Goal: Task Accomplishment & Management: Complete application form

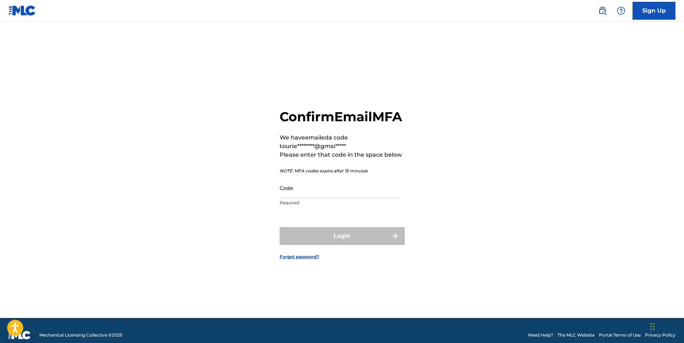
drag, startPoint x: 0, startPoint y: 0, endPoint x: 325, endPoint y: 195, distance: 379.2
click at [326, 196] on input "Code" at bounding box center [340, 188] width 121 height 20
click at [296, 198] on input "Code" at bounding box center [340, 188] width 121 height 20
click at [295, 198] on input "Code" at bounding box center [340, 188] width 121 height 20
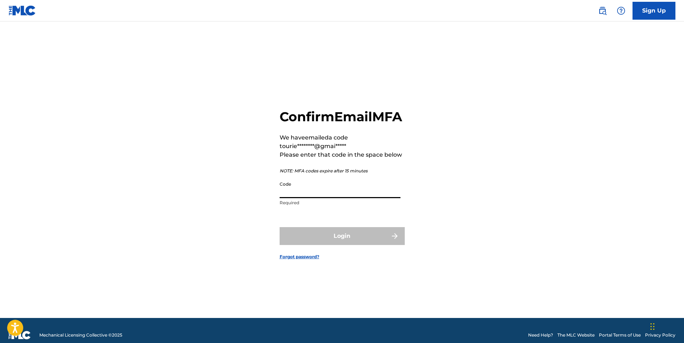
paste input "777771"
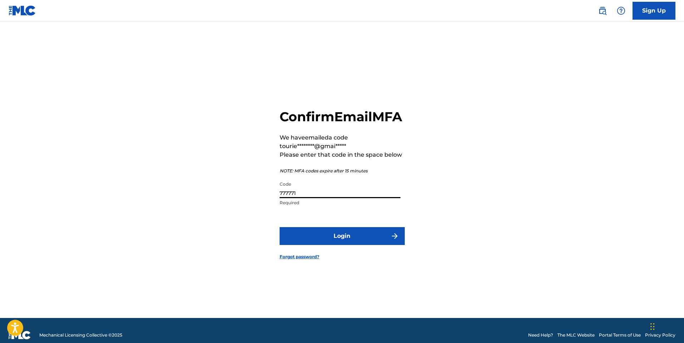
type input "777771"
click at [299, 240] on button "Login" at bounding box center [342, 236] width 125 height 18
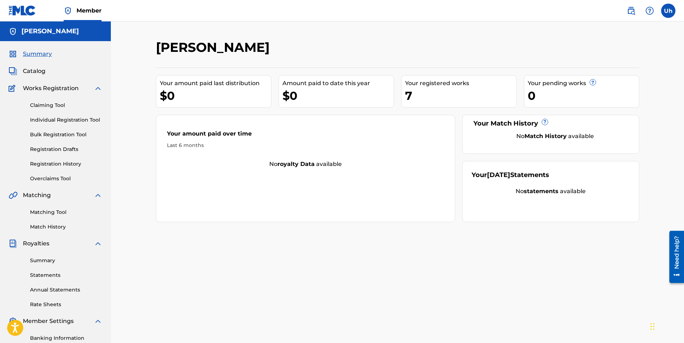
click at [60, 88] on span "Works Registration" at bounding box center [51, 88] width 56 height 9
click at [57, 109] on div "Claiming Tool Individual Registration Tool Bulk Registration Tool Registration …" at bounding box center [56, 138] width 94 height 90
click at [53, 106] on link "Claiming Tool" at bounding box center [66, 106] width 72 height 8
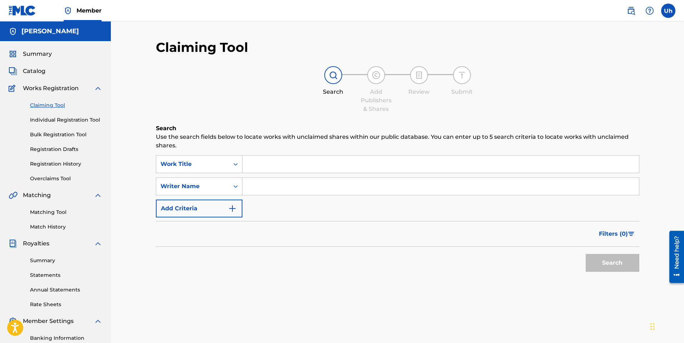
click at [58, 124] on div "Claiming Tool Individual Registration Tool Bulk Registration Tool Registration …" at bounding box center [56, 138] width 94 height 90
click at [58, 123] on link "Individual Registration Tool" at bounding box center [66, 120] width 72 height 8
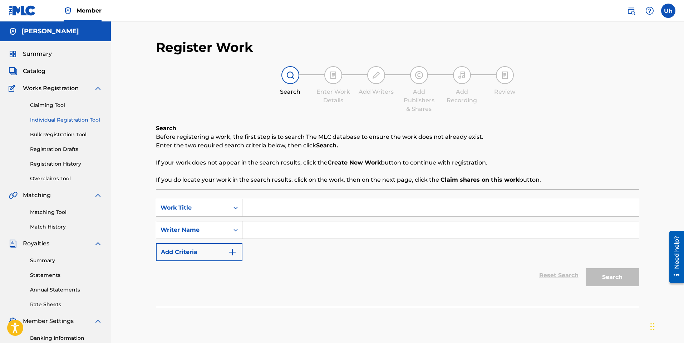
click at [292, 213] on input "Search Form" at bounding box center [441, 207] width 397 height 17
type input "m"
click at [291, 234] on input "Search Form" at bounding box center [441, 229] width 397 height 17
click at [279, 269] on div "Reset Search Search" at bounding box center [398, 275] width 484 height 29
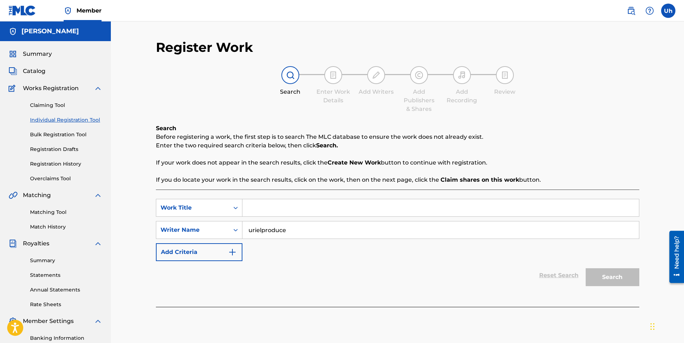
click at [291, 237] on input "urielproduce" at bounding box center [441, 229] width 397 height 17
drag, startPoint x: 261, startPoint y: 231, endPoint x: 265, endPoint y: 232, distance: 3.7
click at [261, 230] on input "urielproduce" at bounding box center [441, 229] width 397 height 17
type input "[PERSON_NAME] produce"
click at [41, 108] on link "Claiming Tool" at bounding box center [66, 106] width 72 height 8
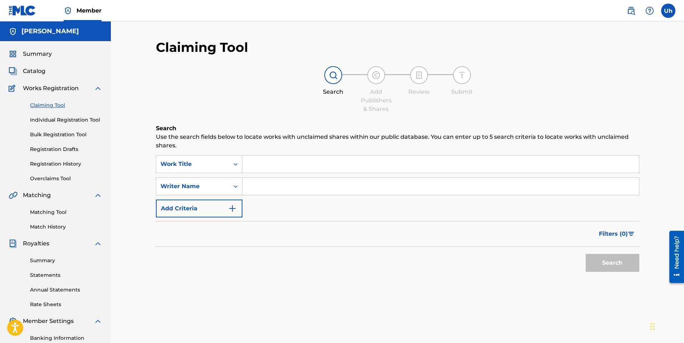
click at [270, 186] on input "Search Form" at bounding box center [441, 186] width 397 height 17
click at [599, 261] on button "Search" at bounding box center [613, 263] width 54 height 18
click at [264, 187] on input "[PERSON_NAME] produce" at bounding box center [441, 186] width 397 height 17
type input "urielproduce"
click at [627, 266] on button "Search" at bounding box center [613, 263] width 54 height 18
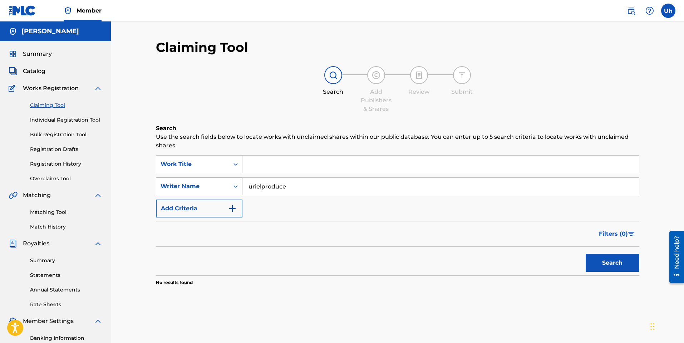
drag, startPoint x: 321, startPoint y: 186, endPoint x: 224, endPoint y: 189, distance: 97.0
click at [223, 189] on div "SearchWithCriteria3c95ffa3-b55d-4e7f-abd6-74ec4da84192 Writer Name urielproduce" at bounding box center [398, 186] width 484 height 18
click at [285, 166] on input "Search Form" at bounding box center [441, 164] width 397 height 17
click at [586, 254] on button "Search" at bounding box center [613, 263] width 54 height 18
type input "[PERSON_NAME] produce"
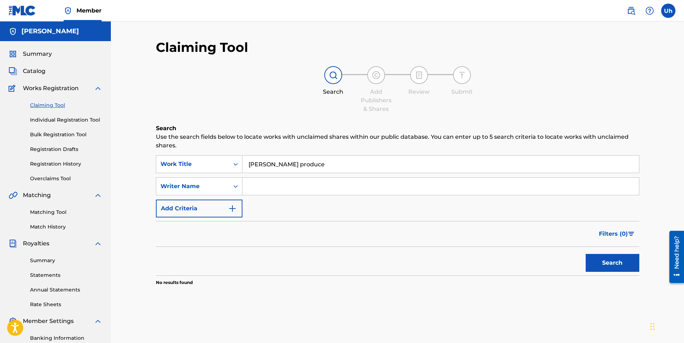
click at [586, 254] on button "Search" at bounding box center [613, 263] width 54 height 18
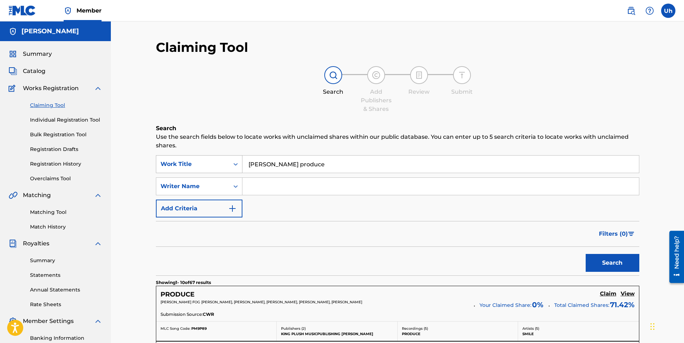
drag, startPoint x: 244, startPoint y: 167, endPoint x: 234, endPoint y: 169, distance: 10.1
click at [234, 169] on div "SearchWithCriteria5e3a2b55-ff8f-443c-afb6-7e63cc88d245 Work Title [PERSON_NAME]…" at bounding box center [398, 164] width 484 height 18
click at [324, 188] on input "Search Form" at bounding box center [441, 186] width 397 height 17
type input "[PERSON_NAME] produce"
click at [622, 263] on button "Search" at bounding box center [613, 263] width 54 height 18
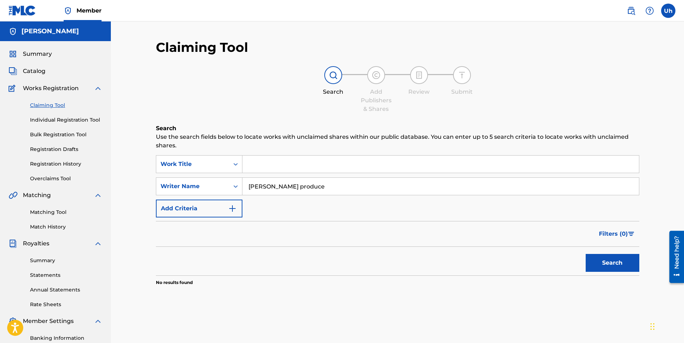
click at [306, 184] on input "[PERSON_NAME] produce" at bounding box center [441, 186] width 397 height 17
drag, startPoint x: 305, startPoint y: 184, endPoint x: 242, endPoint y: 191, distance: 63.4
click at [243, 191] on input "[PERSON_NAME] produce" at bounding box center [441, 186] width 397 height 17
click at [266, 190] on input "Search Form" at bounding box center [441, 186] width 397 height 17
click at [268, 185] on input "la melcina" at bounding box center [441, 186] width 397 height 17
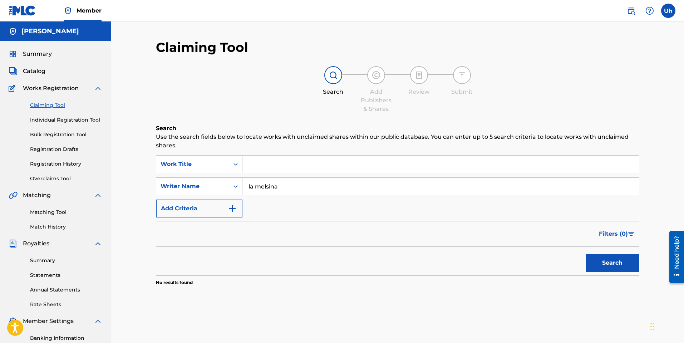
click at [586, 254] on button "Search" at bounding box center [613, 263] width 54 height 18
drag, startPoint x: 288, startPoint y: 185, endPoint x: 243, endPoint y: 189, distance: 45.2
click at [232, 188] on div "SearchWithCriteria3c95ffa3-b55d-4e7f-abd6-74ec4da84192 Writer Name la melsina" at bounding box center [398, 186] width 484 height 18
click at [252, 187] on input "la melsina" at bounding box center [441, 186] width 397 height 17
type input "lamelsina"
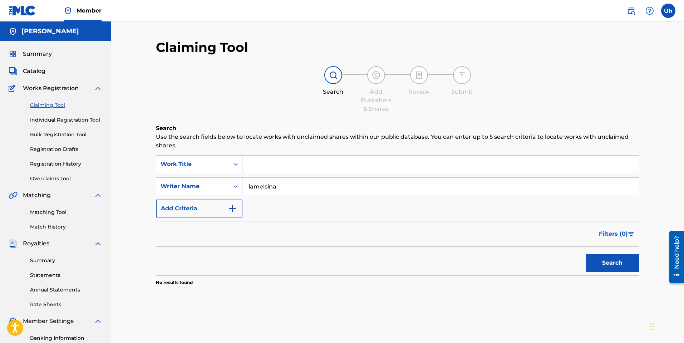
click at [586, 254] on button "Search" at bounding box center [613, 263] width 54 height 18
drag, startPoint x: 276, startPoint y: 190, endPoint x: 228, endPoint y: 197, distance: 48.5
click at [224, 197] on div "SearchWithCriteria5e3a2b55-ff8f-443c-afb6-7e63cc88d245 Work Title SearchWithCri…" at bounding box center [398, 186] width 484 height 62
click at [266, 190] on input "Search Form" at bounding box center [441, 186] width 397 height 17
drag, startPoint x: 380, startPoint y: 216, endPoint x: 353, endPoint y: 211, distance: 27.3
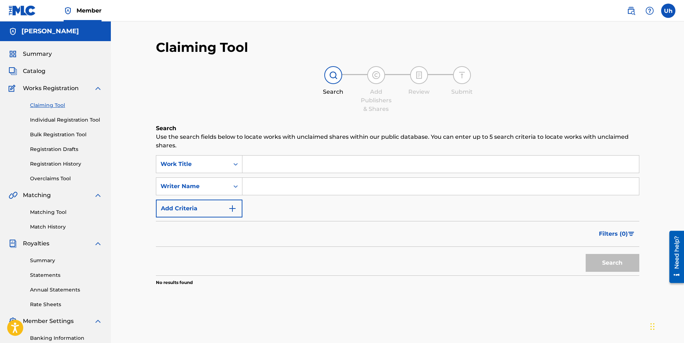
click at [379, 215] on div "SearchWithCriteria5e3a2b55-ff8f-443c-afb6-7e63cc88d245 Work Title SearchWithCri…" at bounding box center [398, 186] width 484 height 62
click at [267, 186] on input "Search Form" at bounding box center [441, 186] width 397 height 17
click at [218, 268] on div "Search" at bounding box center [398, 261] width 484 height 29
click at [66, 120] on link "Individual Registration Tool" at bounding box center [66, 120] width 72 height 8
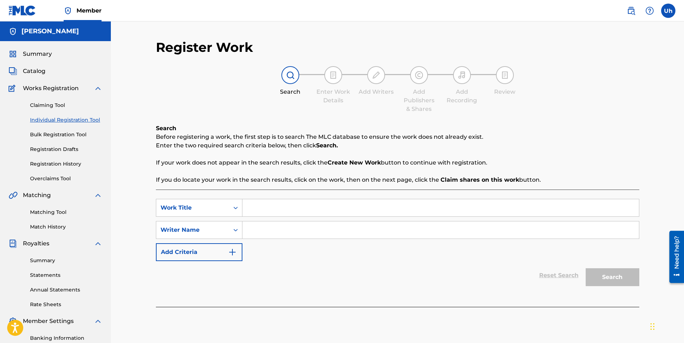
click at [66, 141] on div "Claiming Tool Individual Registration Tool Bulk Registration Tool Registration …" at bounding box center [56, 138] width 94 height 90
click at [69, 135] on link "Bulk Registration Tool" at bounding box center [66, 135] width 72 height 8
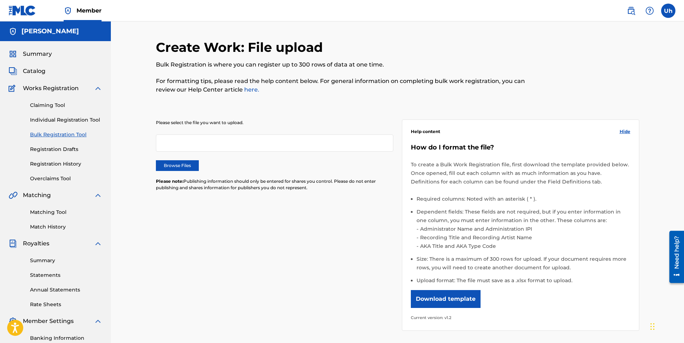
click at [47, 107] on link "Claiming Tool" at bounding box center [66, 106] width 72 height 8
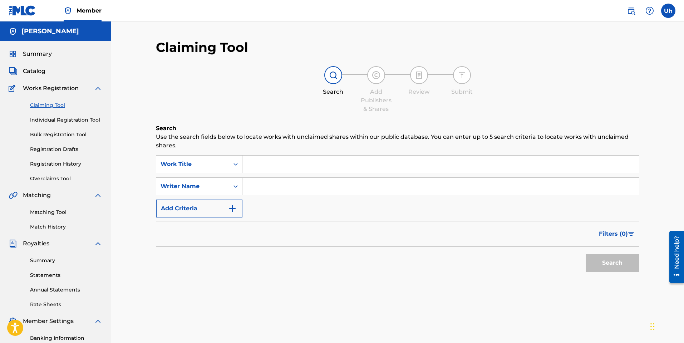
click at [267, 183] on input "Search Form" at bounding box center [441, 186] width 397 height 17
type input "[PERSON_NAME]"
drag, startPoint x: 595, startPoint y: 264, endPoint x: 591, endPoint y: 262, distance: 4.9
click at [595, 264] on button "Search" at bounding box center [613, 263] width 54 height 18
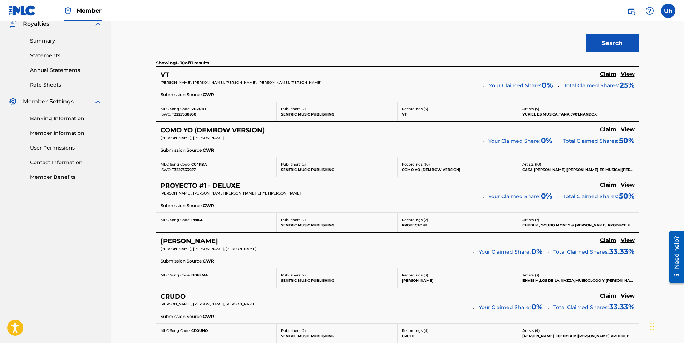
scroll to position [215, 0]
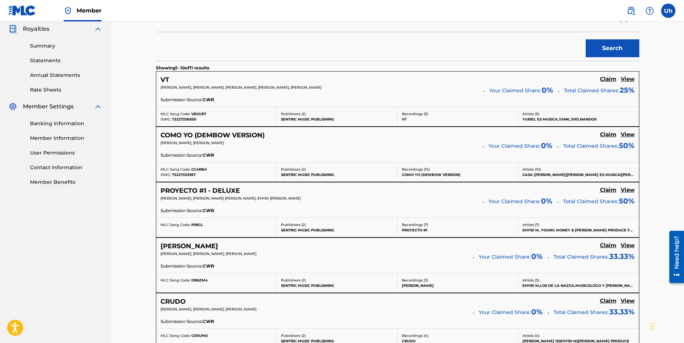
click at [607, 83] on h5 "Claim" at bounding box center [608, 79] width 16 height 7
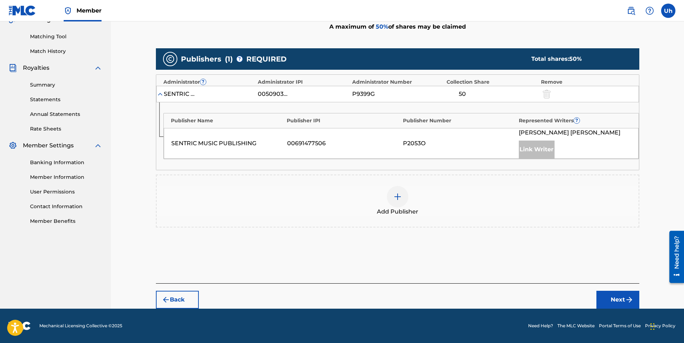
click at [397, 197] on img at bounding box center [398, 196] width 9 height 9
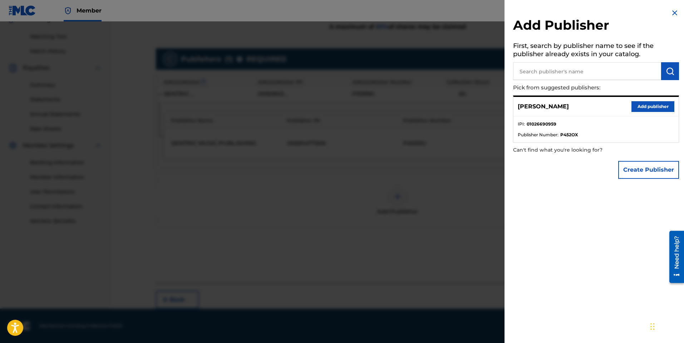
click at [642, 108] on button "Add publisher" at bounding box center [653, 106] width 43 height 11
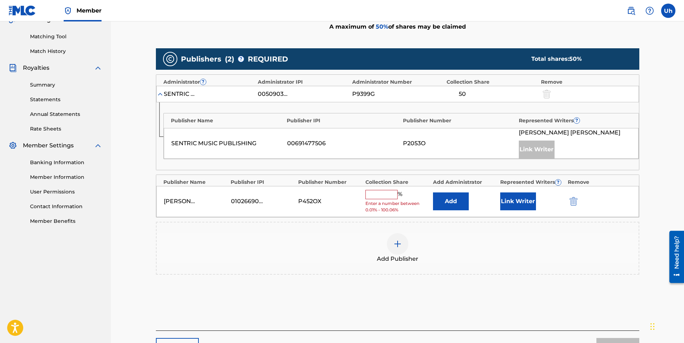
click at [386, 190] on input "text" at bounding box center [382, 194] width 32 height 9
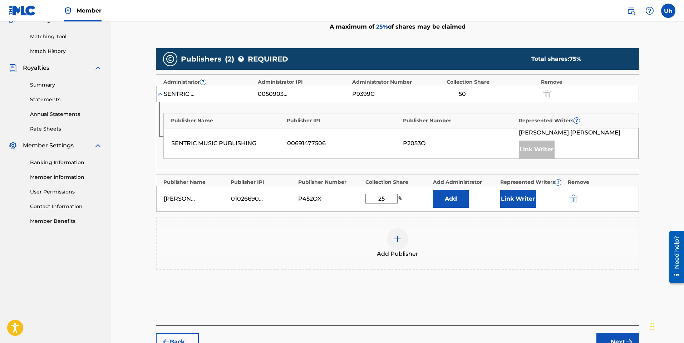
type input "25"
click at [451, 200] on button "Add" at bounding box center [451, 199] width 36 height 18
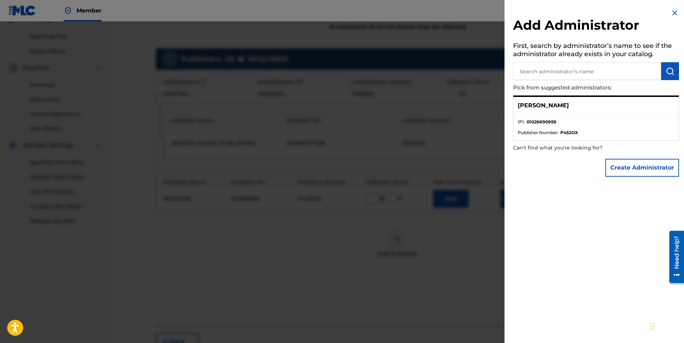
drag, startPoint x: 443, startPoint y: 151, endPoint x: 473, endPoint y: 141, distance: 31.5
click at [445, 151] on div at bounding box center [342, 192] width 684 height 343
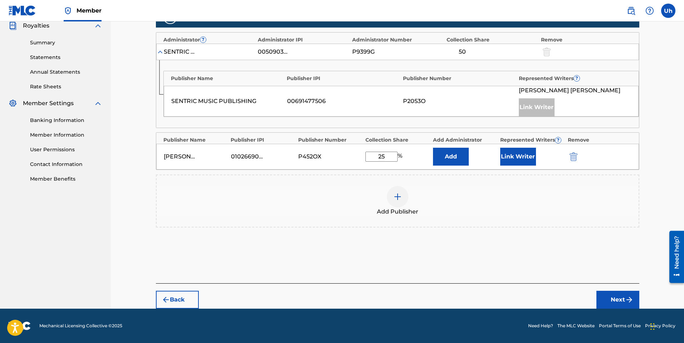
click at [616, 299] on button "Next" at bounding box center [618, 300] width 43 height 18
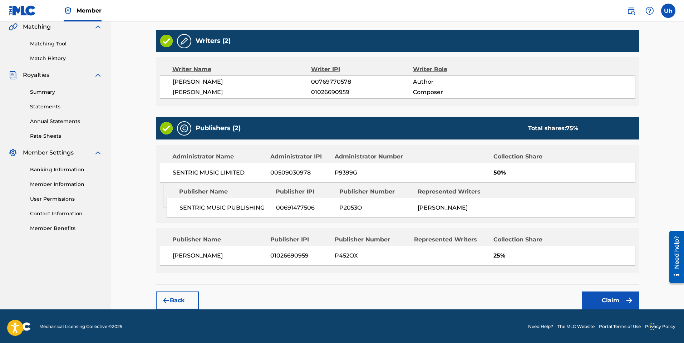
scroll to position [175, 0]
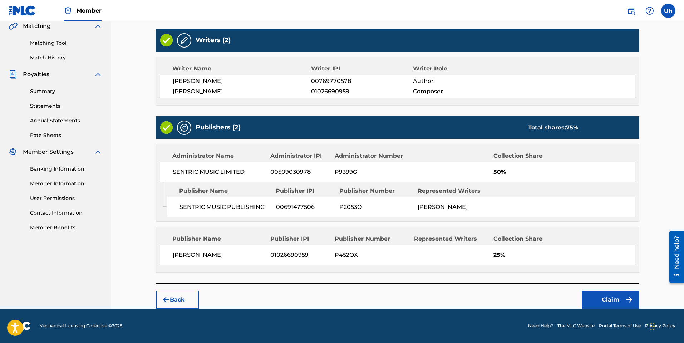
click at [618, 301] on button "Claim" at bounding box center [610, 300] width 57 height 18
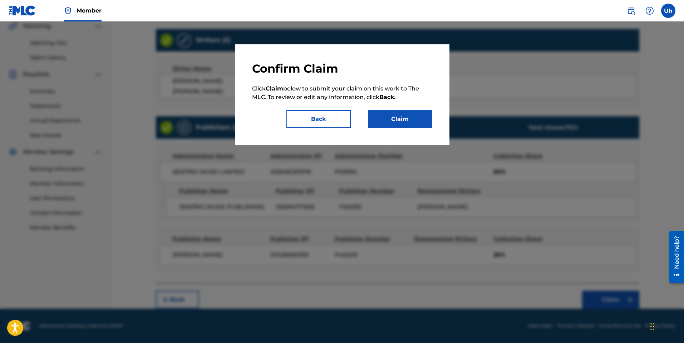
click at [403, 117] on button "Claim" at bounding box center [400, 119] width 64 height 18
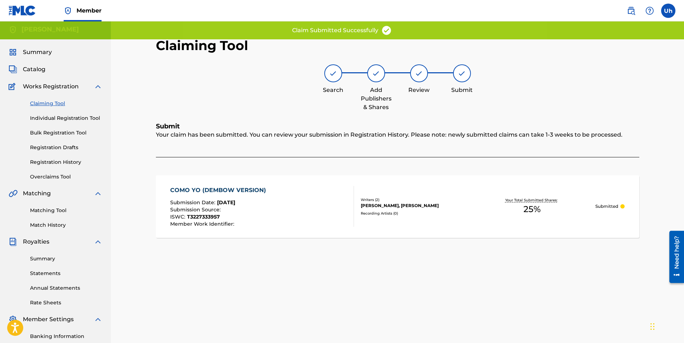
scroll to position [0, 0]
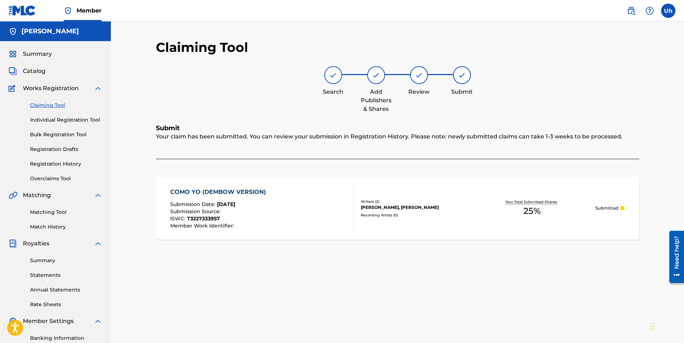
click at [53, 103] on link "Claiming Tool" at bounding box center [66, 106] width 72 height 8
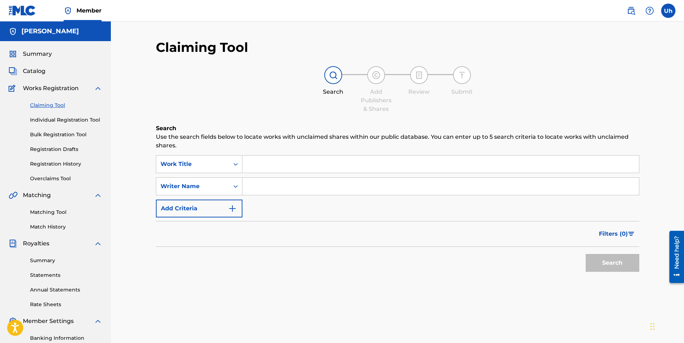
click at [281, 193] on input "Search Form" at bounding box center [441, 186] width 397 height 17
type input "[PERSON_NAME]"
click at [618, 270] on button "Search" at bounding box center [613, 263] width 54 height 18
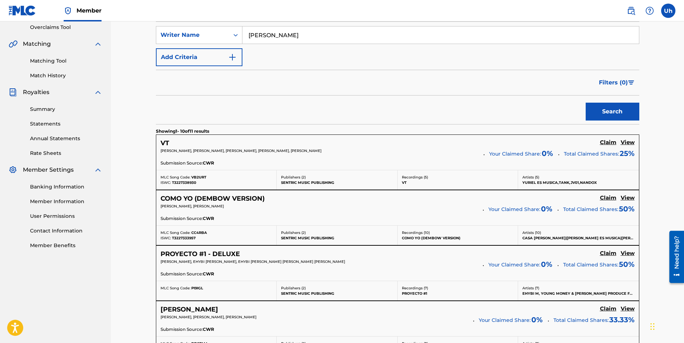
scroll to position [179, 0]
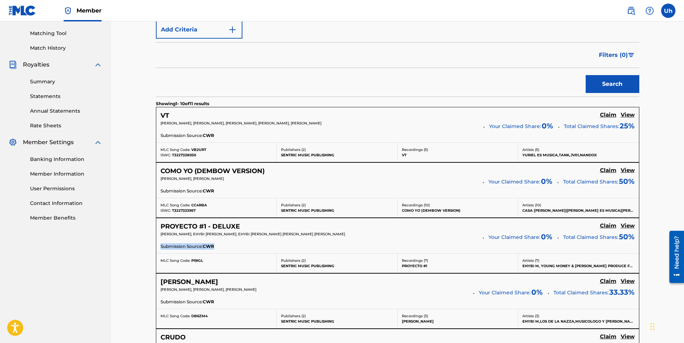
drag, startPoint x: 223, startPoint y: 245, endPoint x: 161, endPoint y: 251, distance: 61.8
click at [161, 251] on div "PROYECTO #1 - DELUXE Claim View [PERSON_NAME], EHYBI [PERSON_NAME], EHYBI [PERS…" at bounding box center [397, 235] width 483 height 35
click at [257, 261] on div "MLC Song Code: PI9IGL" at bounding box center [217, 260] width 112 height 5
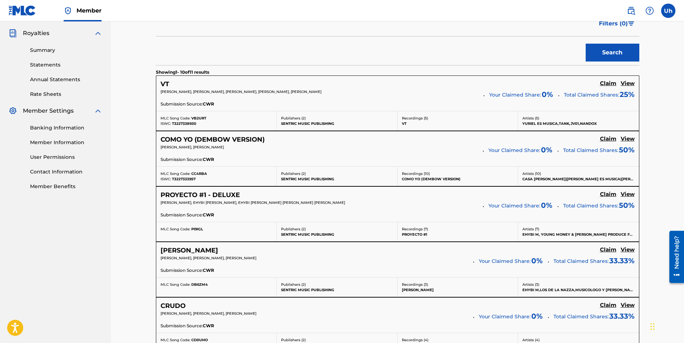
scroll to position [215, 0]
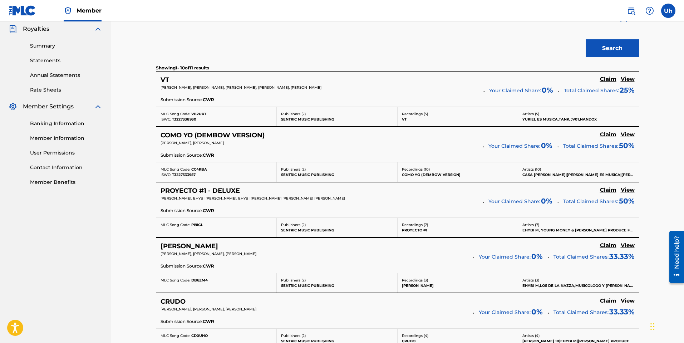
drag, startPoint x: 312, startPoint y: 254, endPoint x: 167, endPoint y: 249, distance: 144.6
click at [155, 250] on div "Claiming Tool Search Add Publishers & Shares Review Submit Search Use the searc…" at bounding box center [397, 262] width 501 height 874
click at [382, 266] on div "Submission Source: CWR" at bounding box center [398, 267] width 474 height 8
drag, startPoint x: 315, startPoint y: 257, endPoint x: 167, endPoint y: 248, distance: 148.4
click at [159, 249] on div "[PERSON_NAME] PERREO Claim View [PERSON_NAME], [PERSON_NAME], [PERSON_NAME] You…" at bounding box center [397, 255] width 483 height 35
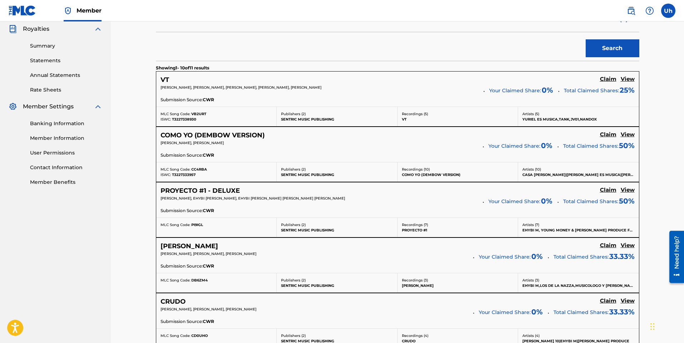
drag, startPoint x: 329, startPoint y: 262, endPoint x: 312, endPoint y: 263, distance: 17.2
click at [328, 263] on div "[PERSON_NAME] PERREO Claim View [PERSON_NAME], [PERSON_NAME], [PERSON_NAME] You…" at bounding box center [397, 255] width 483 height 35
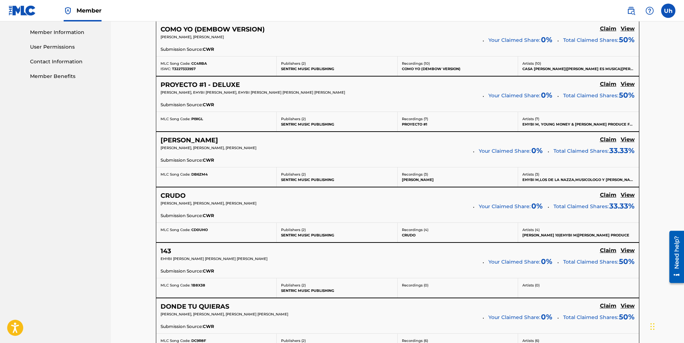
scroll to position [322, 0]
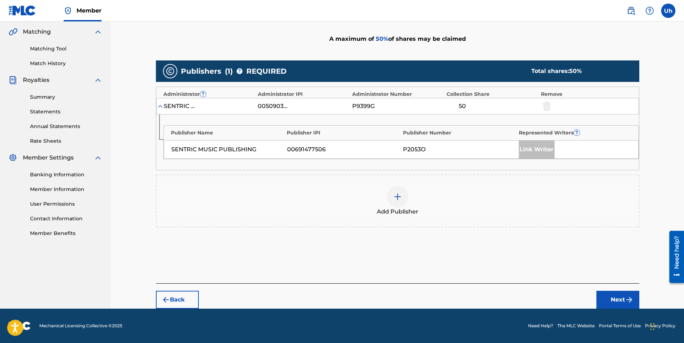
click at [162, 105] on img at bounding box center [160, 106] width 7 height 7
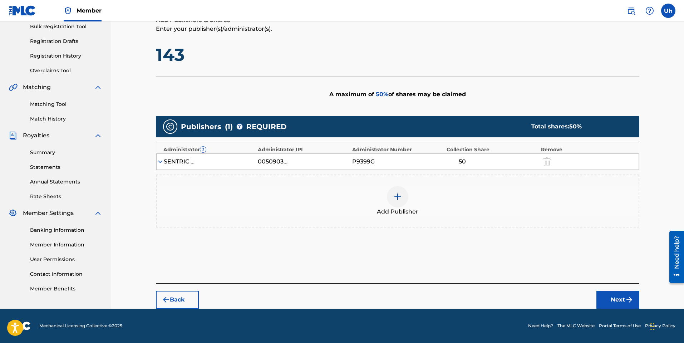
click at [164, 160] on div "SENTRIC MUSIC LIMITED" at bounding box center [180, 161] width 32 height 9
click at [161, 162] on img at bounding box center [160, 161] width 7 height 7
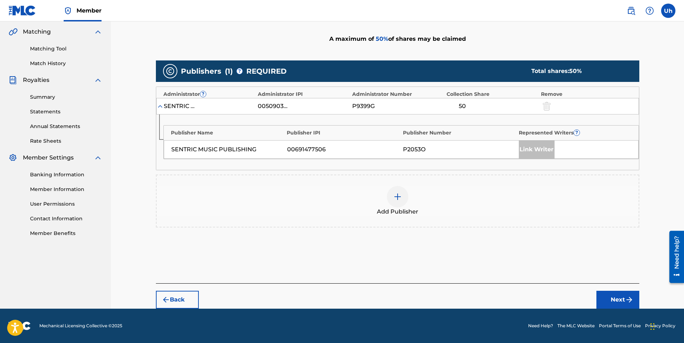
click at [137, 144] on div "Claiming Tool Search Add Publishers & Shares Review Submit Add Publishers & Sha…" at bounding box center [398, 83] width 574 height 451
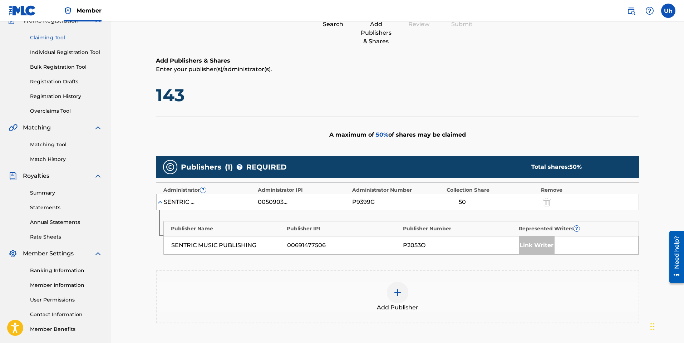
scroll to position [0, 0]
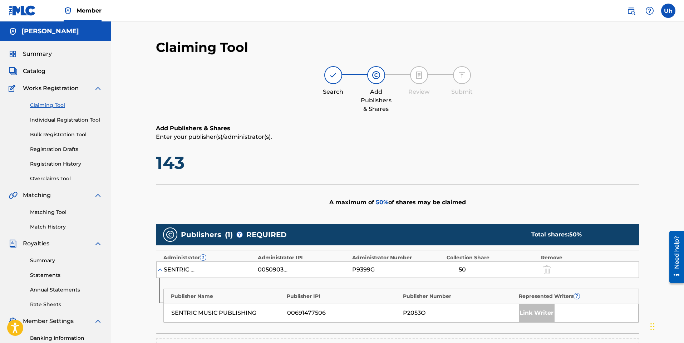
click at [54, 101] on div "Claiming Tool Individual Registration Tool Bulk Registration Tool Registration …" at bounding box center [56, 138] width 94 height 90
click at [54, 105] on link "Claiming Tool" at bounding box center [66, 106] width 72 height 8
